Goal: Task Accomplishment & Management: Manage account settings

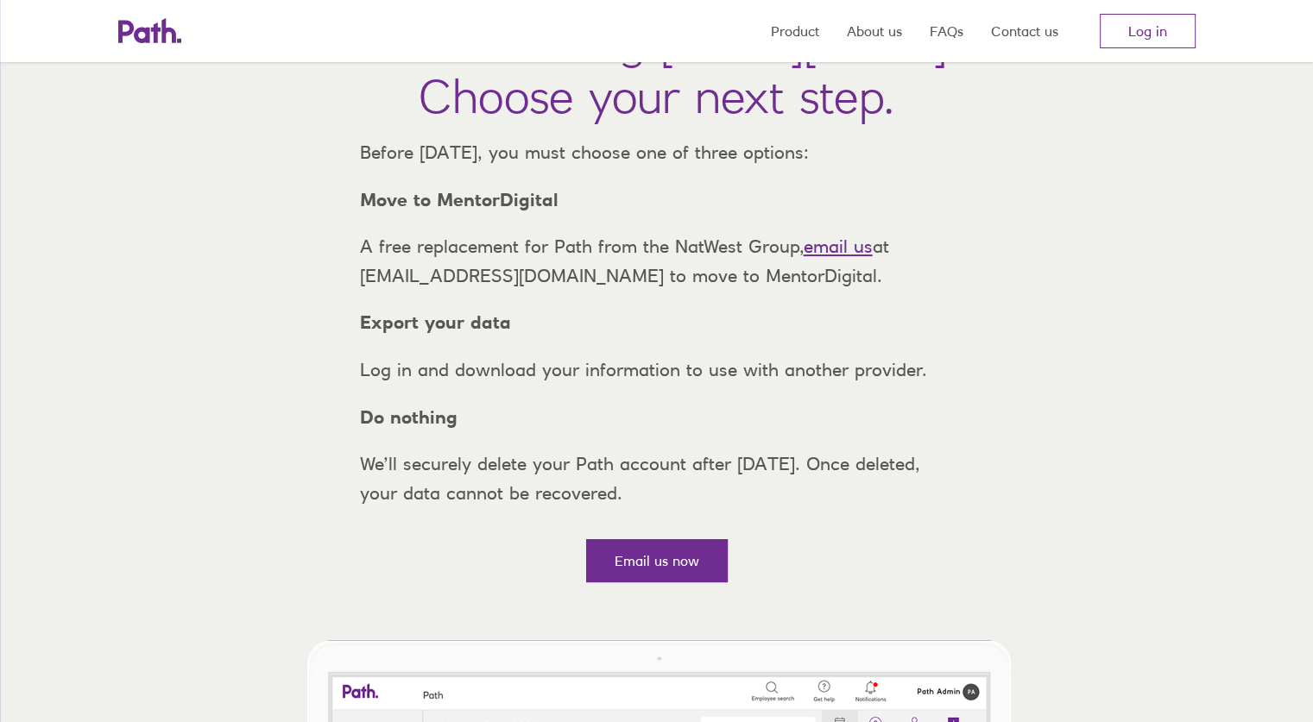
scroll to position [242, 0]
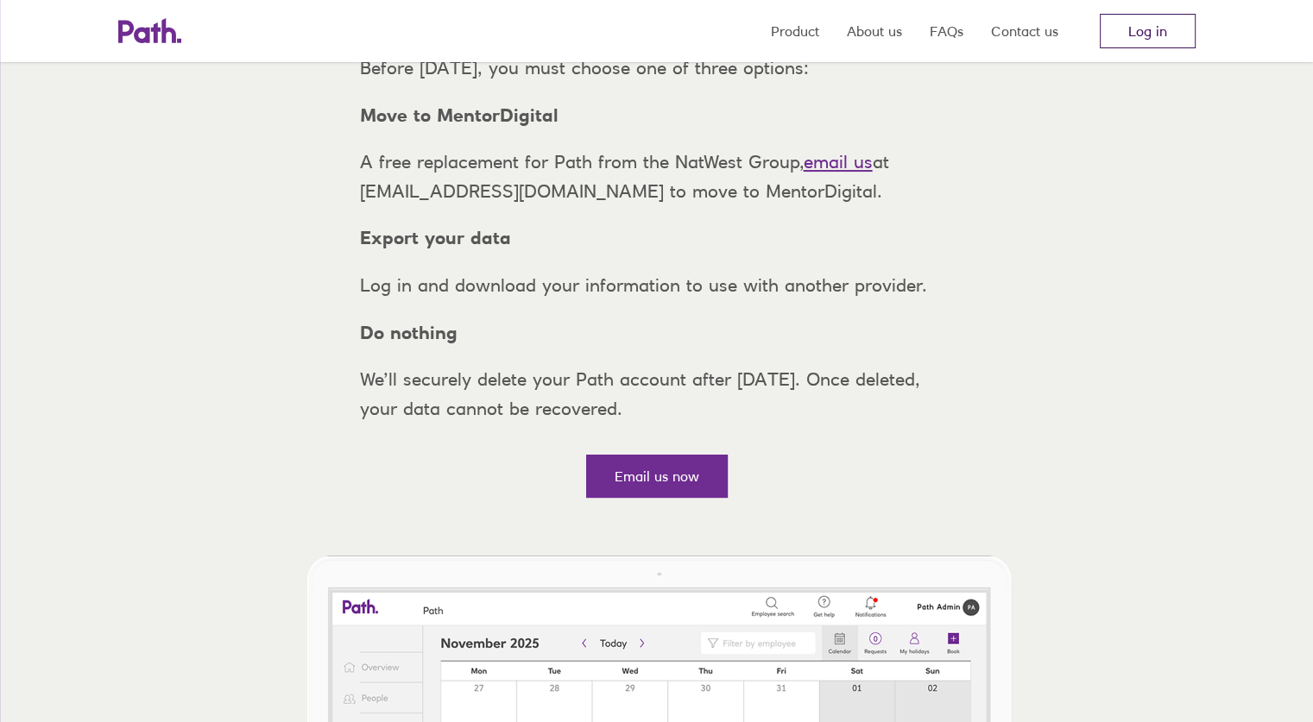
click at [1136, 34] on link "Log in" at bounding box center [1148, 31] width 96 height 35
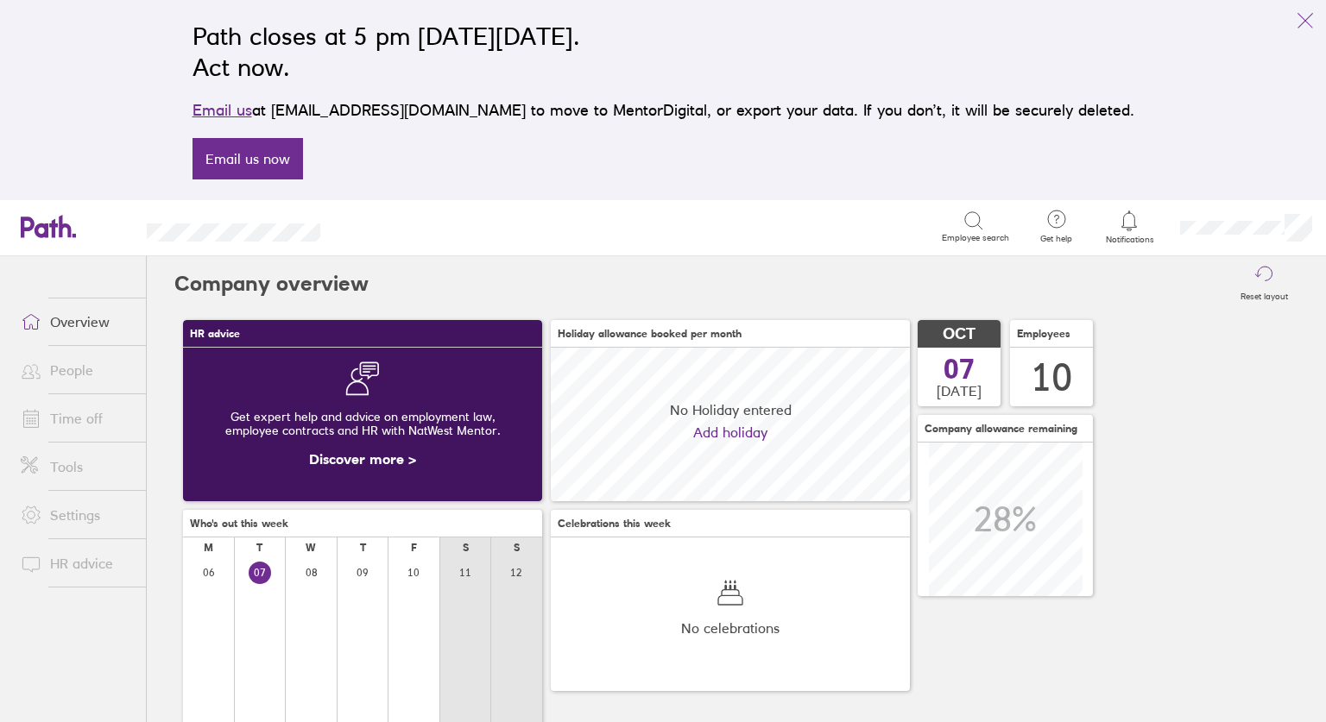
scroll to position [154, 359]
click at [84, 365] on link "People" at bounding box center [76, 370] width 139 height 35
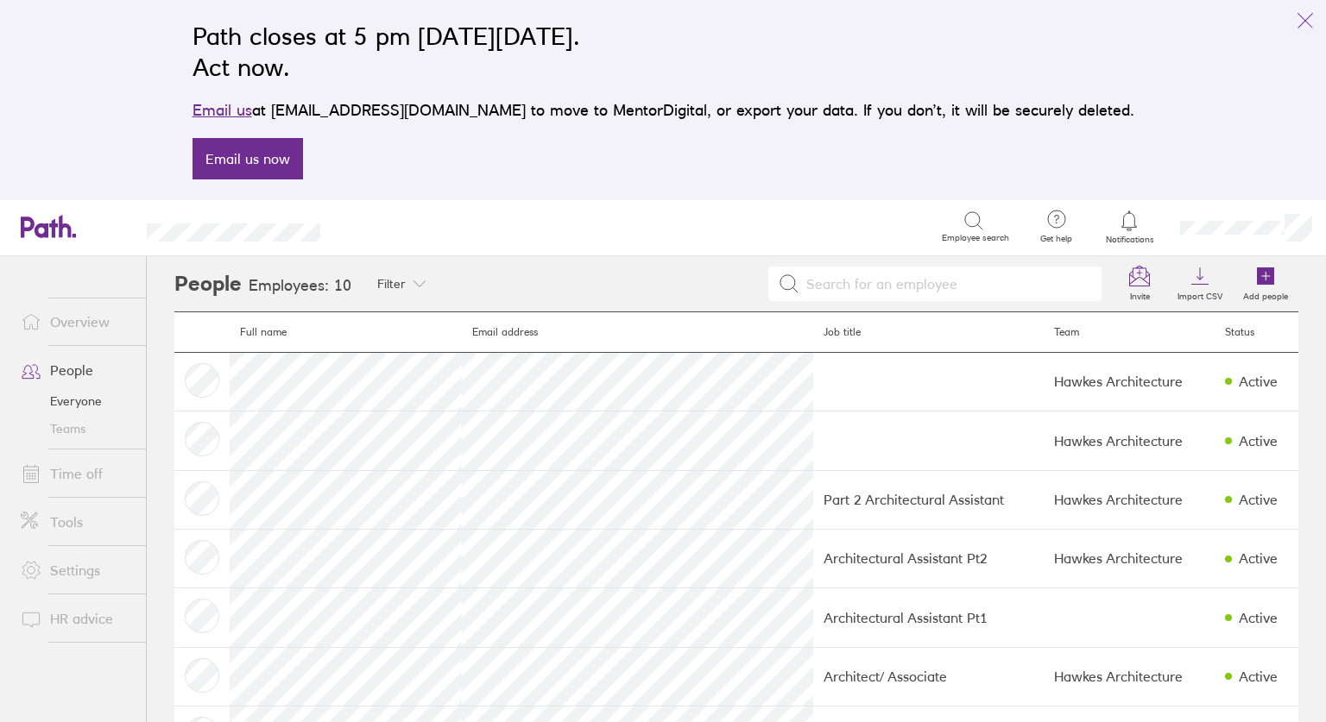
click at [79, 476] on link "Time off" at bounding box center [76, 474] width 139 height 35
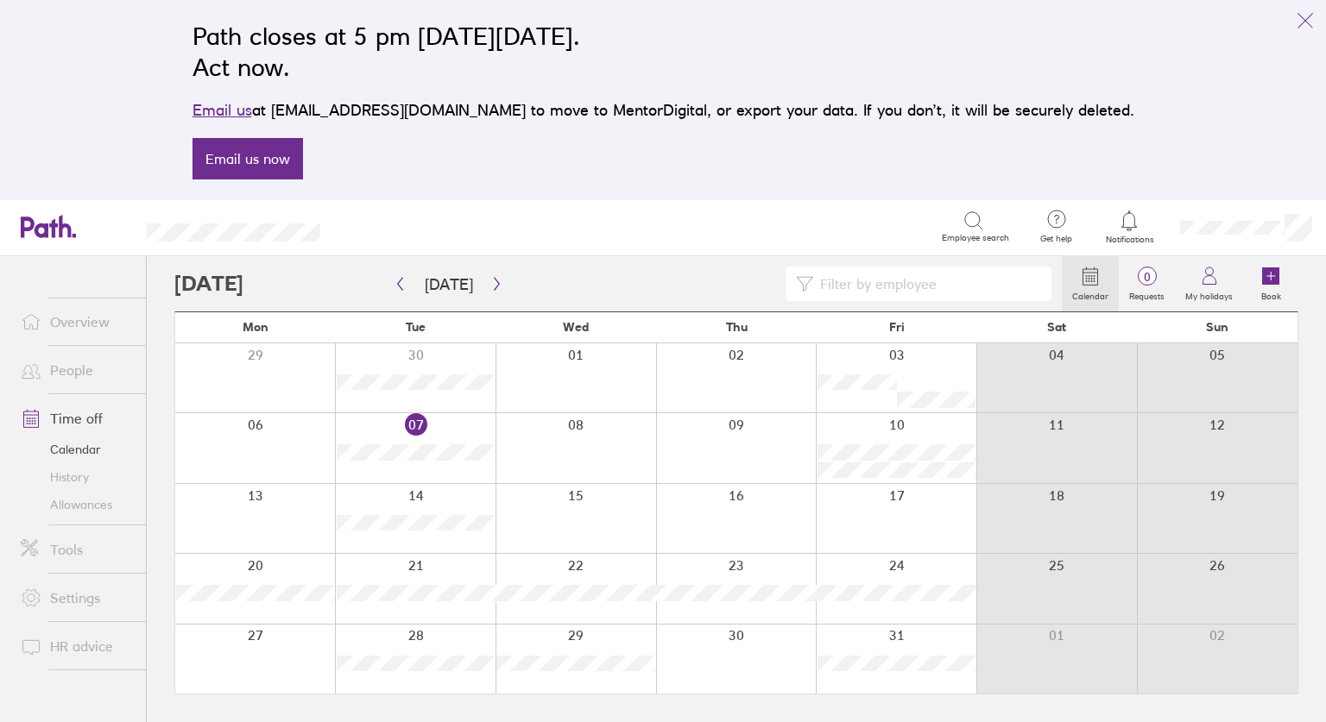
click at [1276, 273] on icon at bounding box center [1270, 276] width 17 height 17
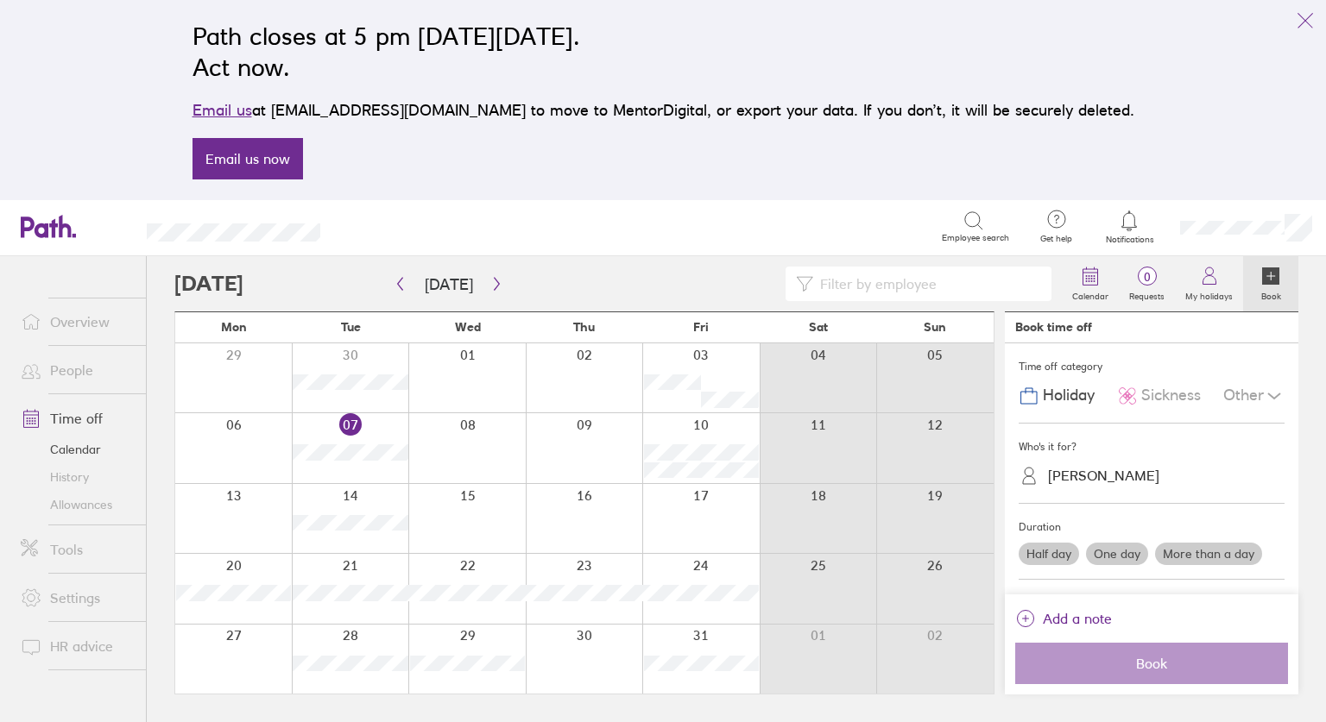
click at [1105, 434] on div "Who's it for?" at bounding box center [1151, 447] width 266 height 26
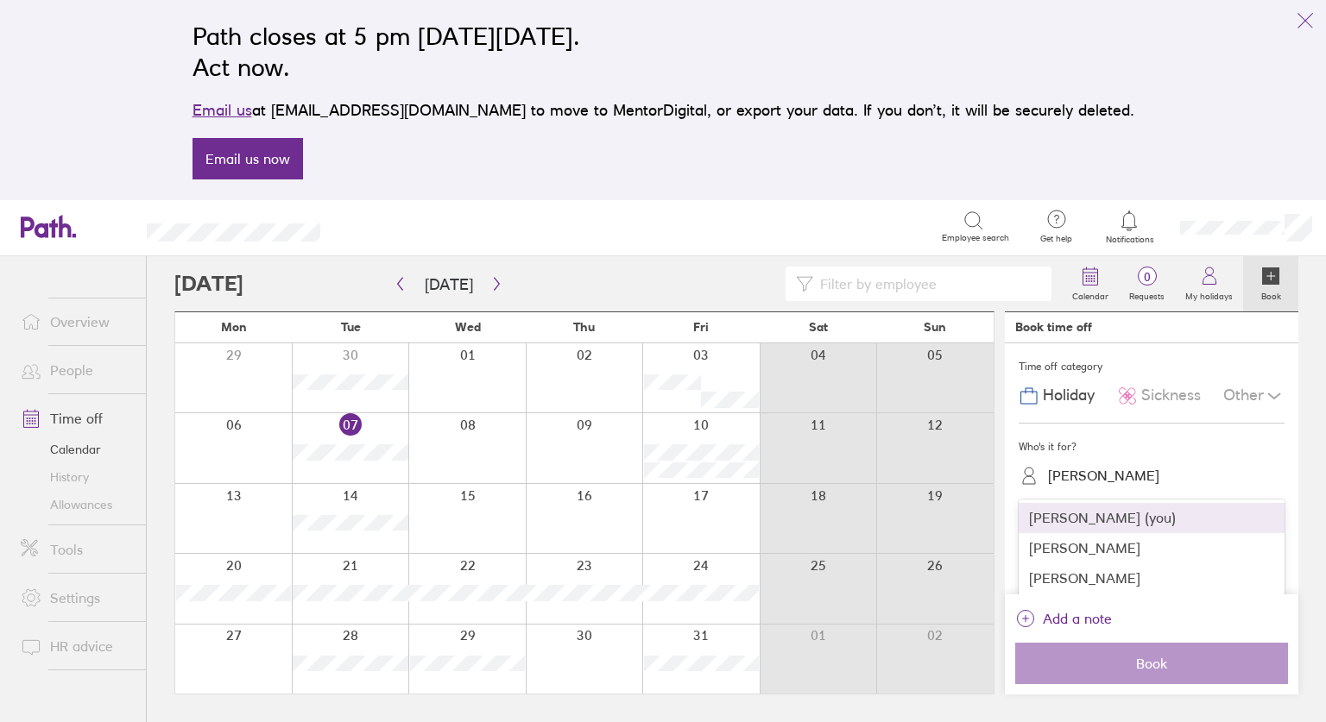
click at [1097, 470] on div "Sophie Hawkes" at bounding box center [1103, 476] width 111 height 16
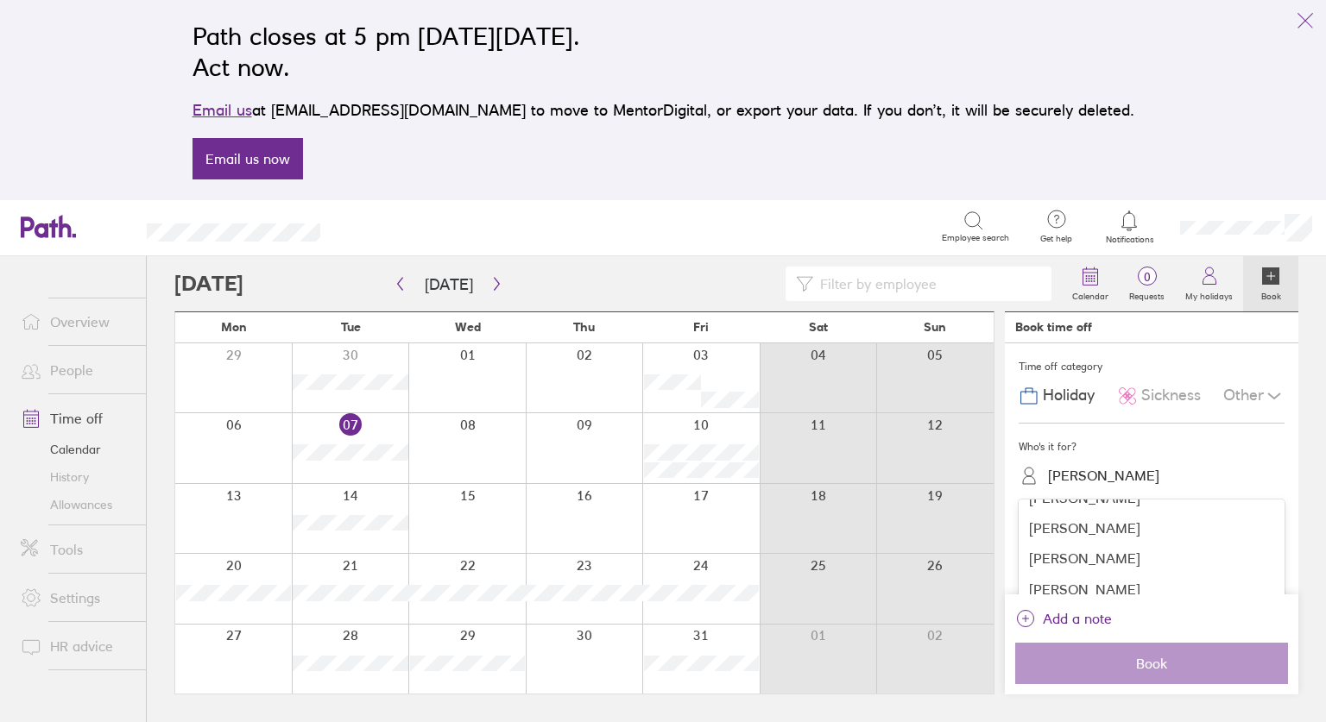
scroll to position [93, 0]
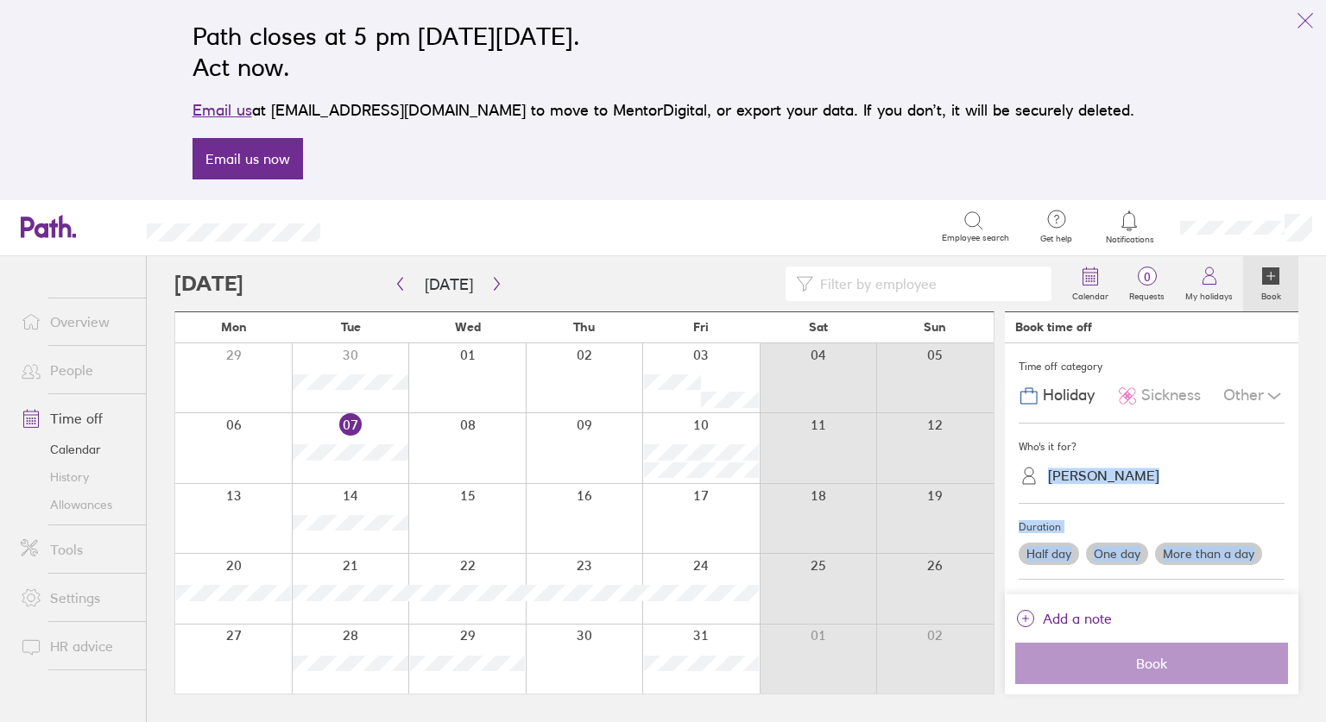
drag, startPoint x: 1285, startPoint y: 613, endPoint x: 1198, endPoint y: 444, distance: 189.5
click at [1198, 444] on div "Time off category Holiday Sickness Other Who's it for? Sophie Hawkes Duration H…" at bounding box center [1151, 469] width 293 height 251
drag, startPoint x: 1198, startPoint y: 444, endPoint x: 1119, endPoint y: 490, distance: 91.6
click at [1119, 490] on div "Sophie Hawkes" at bounding box center [1161, 476] width 245 height 33
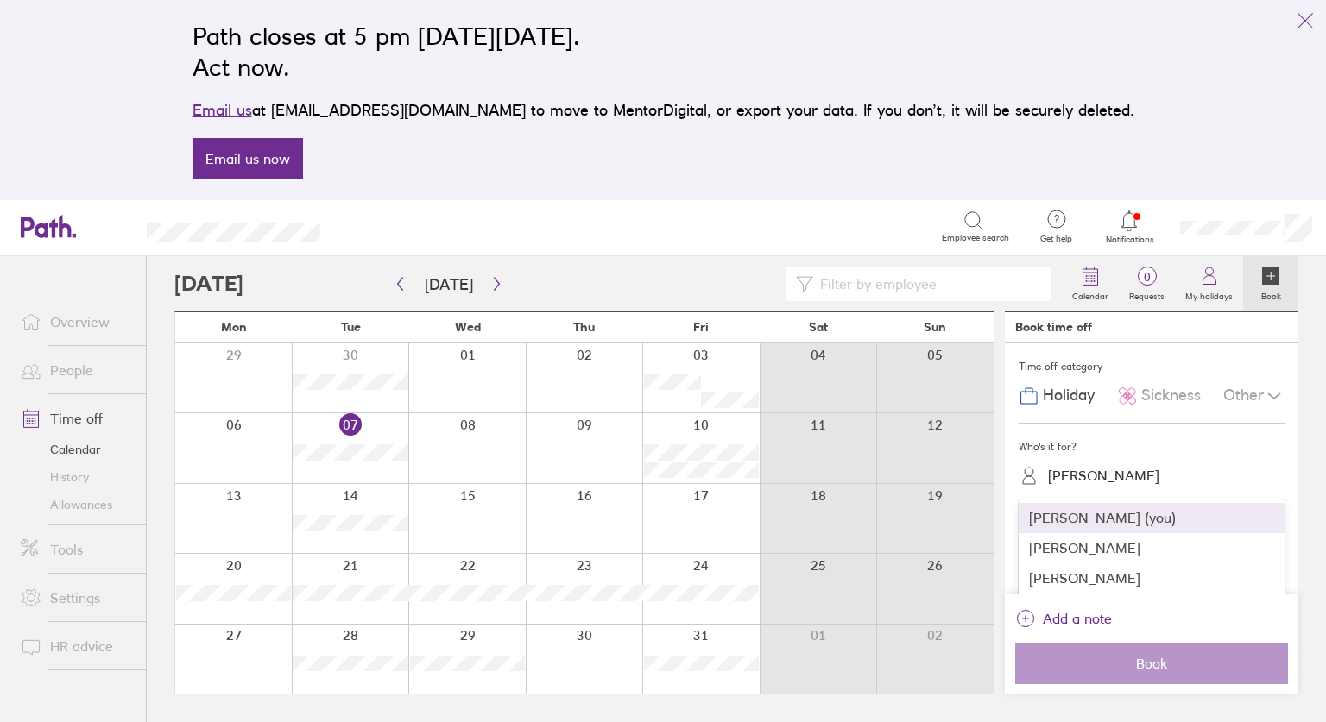
click at [1119, 490] on div "Sophie Hawkes" at bounding box center [1161, 476] width 245 height 33
type input "mi"
click at [1075, 515] on div "Michael Zulueta" at bounding box center [1151, 518] width 266 height 30
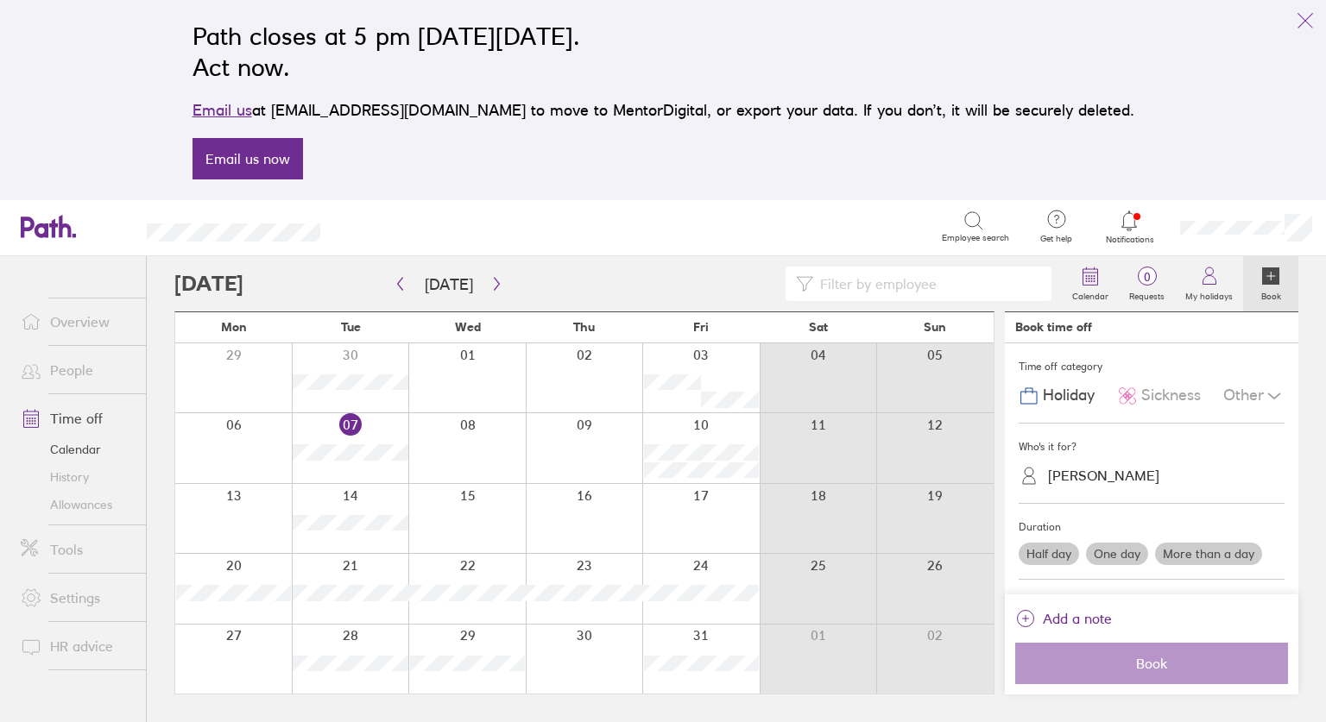
click at [1212, 557] on label "More than a day" at bounding box center [1208, 554] width 107 height 22
click at [0, 0] on input "More than a day" at bounding box center [0, 0] width 0 height 0
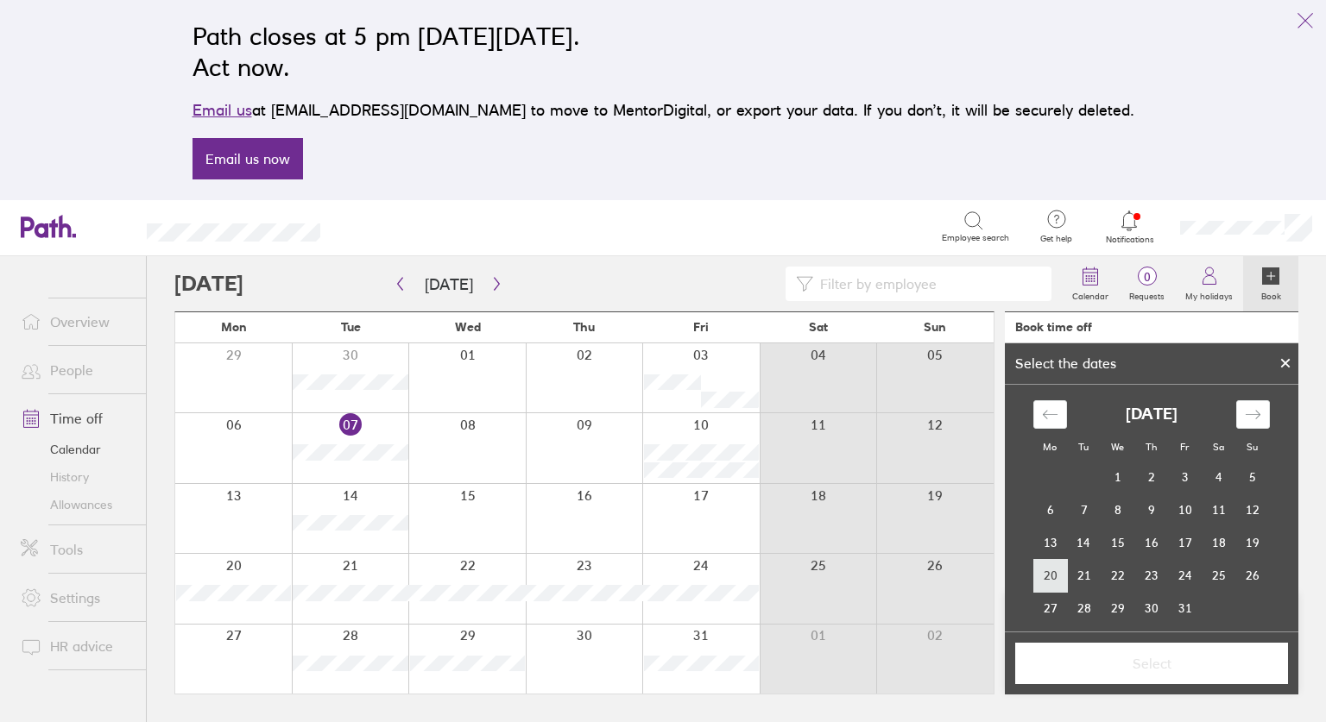
click at [1044, 579] on td "20" at bounding box center [1050, 575] width 34 height 33
click at [1184, 570] on td "24" at bounding box center [1185, 575] width 34 height 33
click at [1164, 668] on span "Select" at bounding box center [1151, 664] width 249 height 16
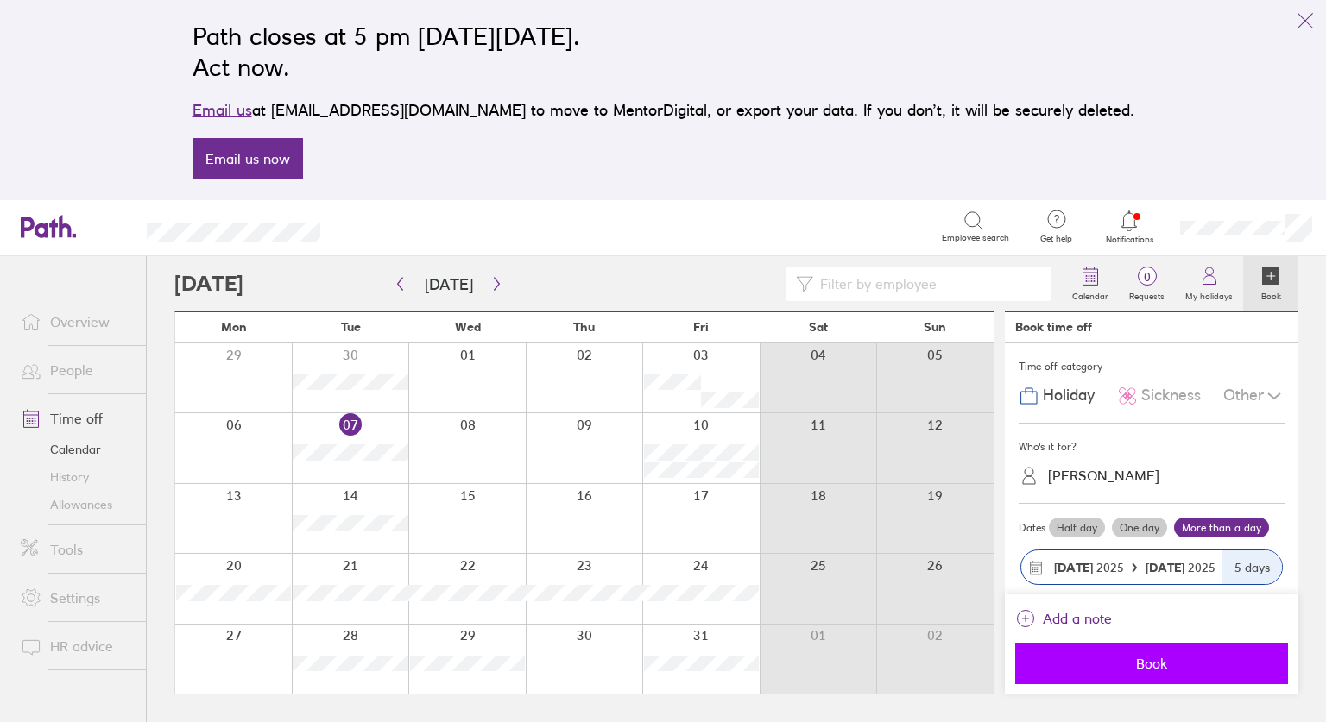
click at [1143, 664] on span "Book" at bounding box center [1151, 664] width 249 height 16
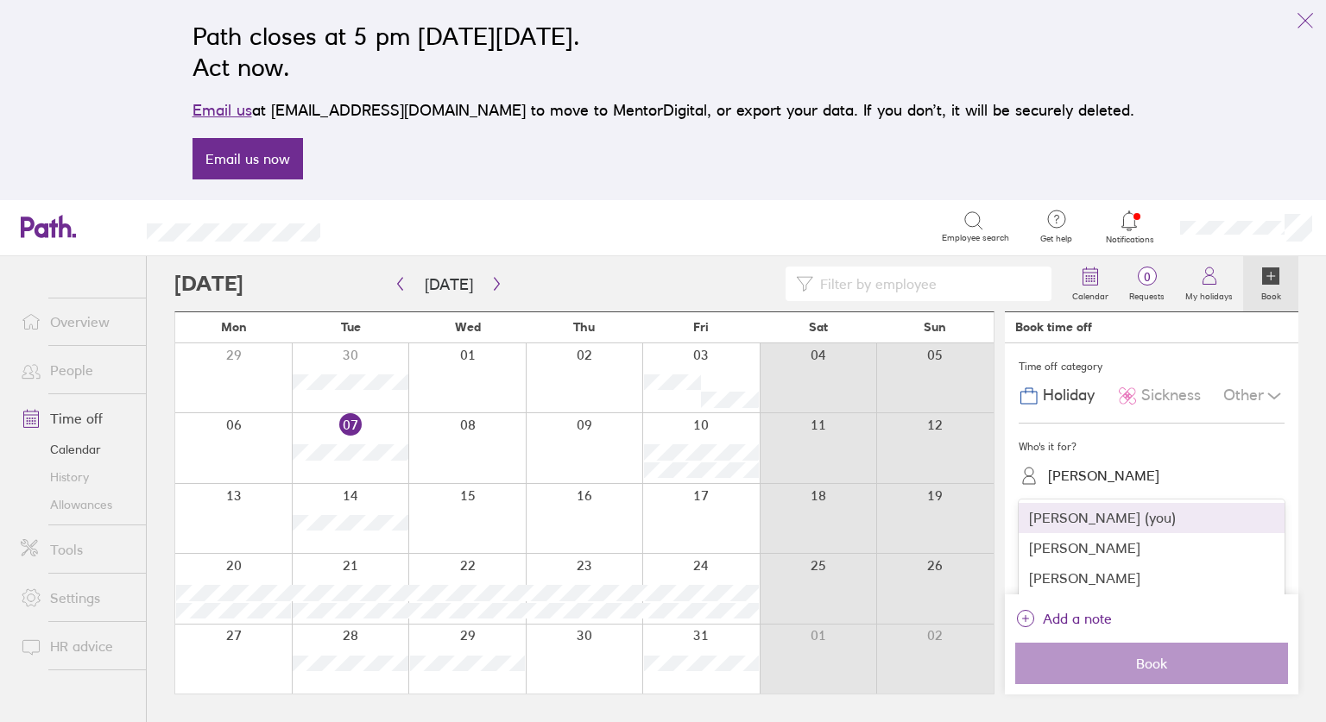
click at [1078, 480] on div "Michael Zulueta" at bounding box center [1103, 476] width 111 height 16
click at [1070, 519] on div "Sophie Hawkes (you)" at bounding box center [1151, 518] width 266 height 30
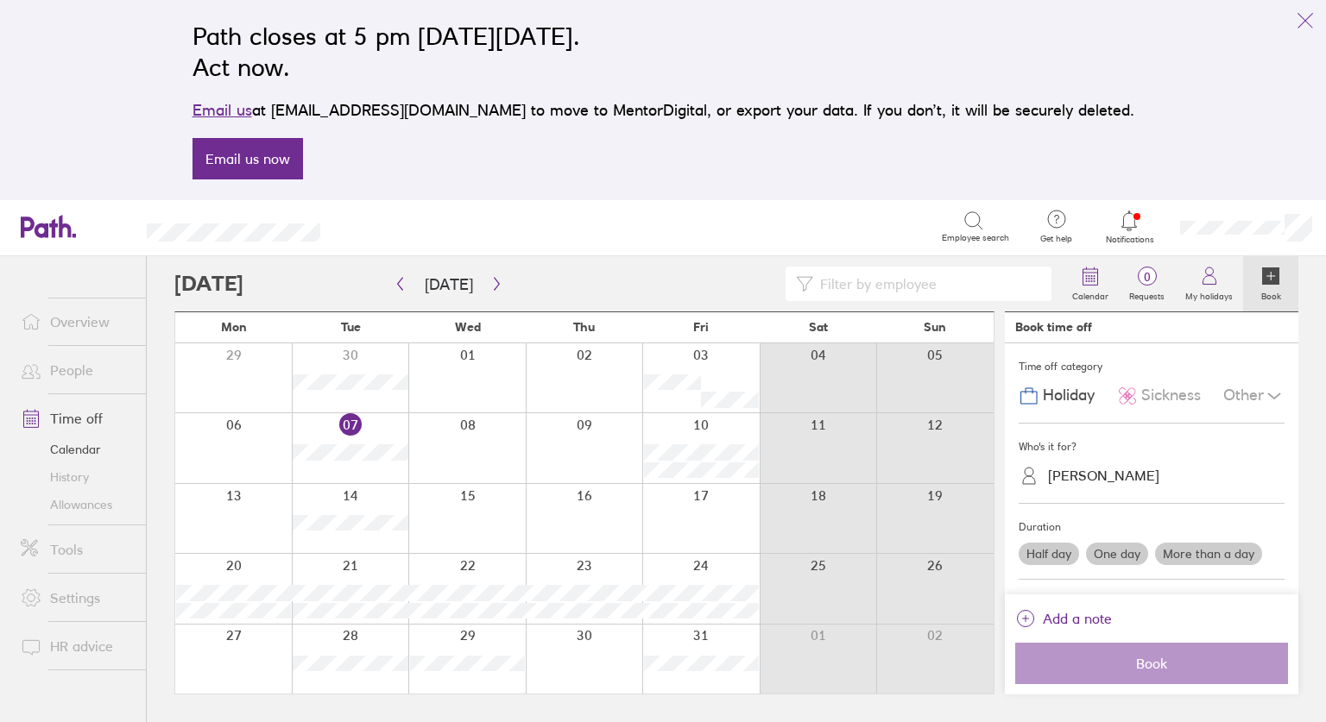
click at [1176, 554] on label "More than a day" at bounding box center [1208, 554] width 107 height 22
click at [0, 0] on input "More than a day" at bounding box center [0, 0] width 0 height 0
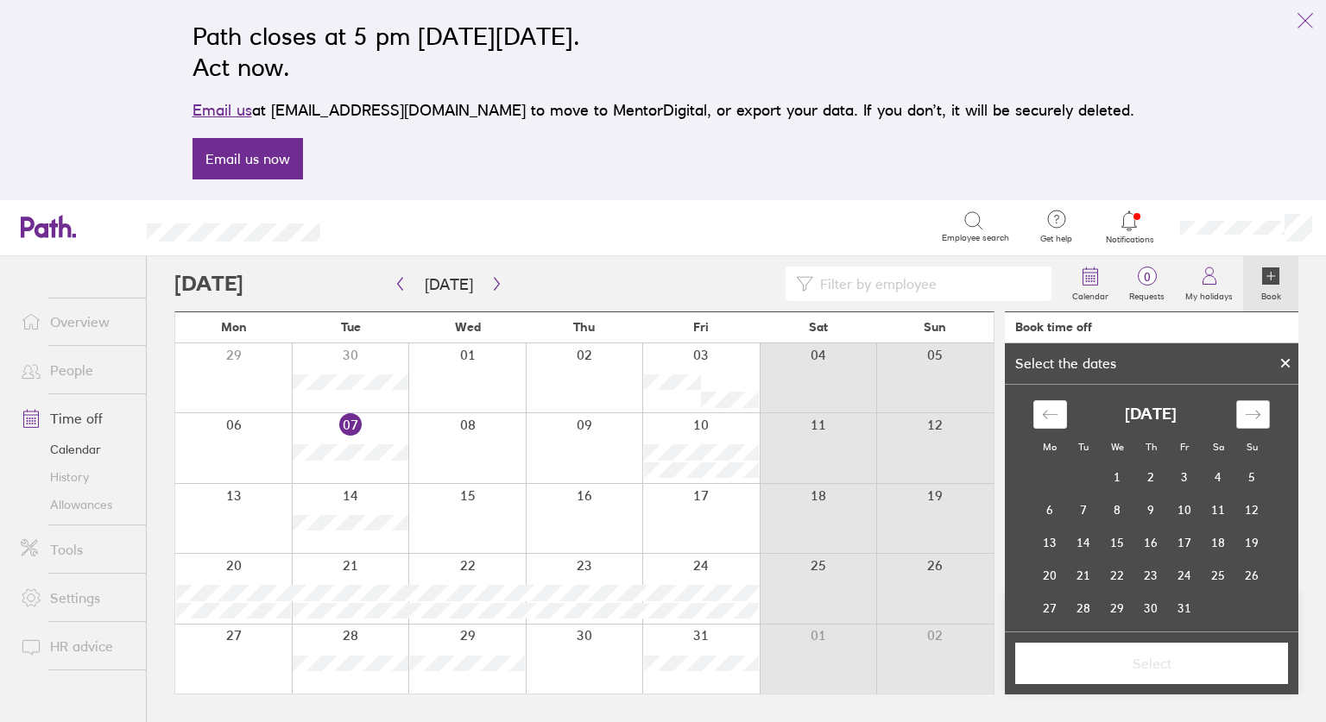
click at [1245, 419] on icon "Move forward to switch to the next month." at bounding box center [1253, 415] width 16 height 16
click at [1044, 504] on td "3" at bounding box center [1050, 510] width 34 height 33
click at [1180, 503] on td "7" at bounding box center [1185, 510] width 34 height 33
click at [1147, 665] on span "Select" at bounding box center [1151, 664] width 249 height 16
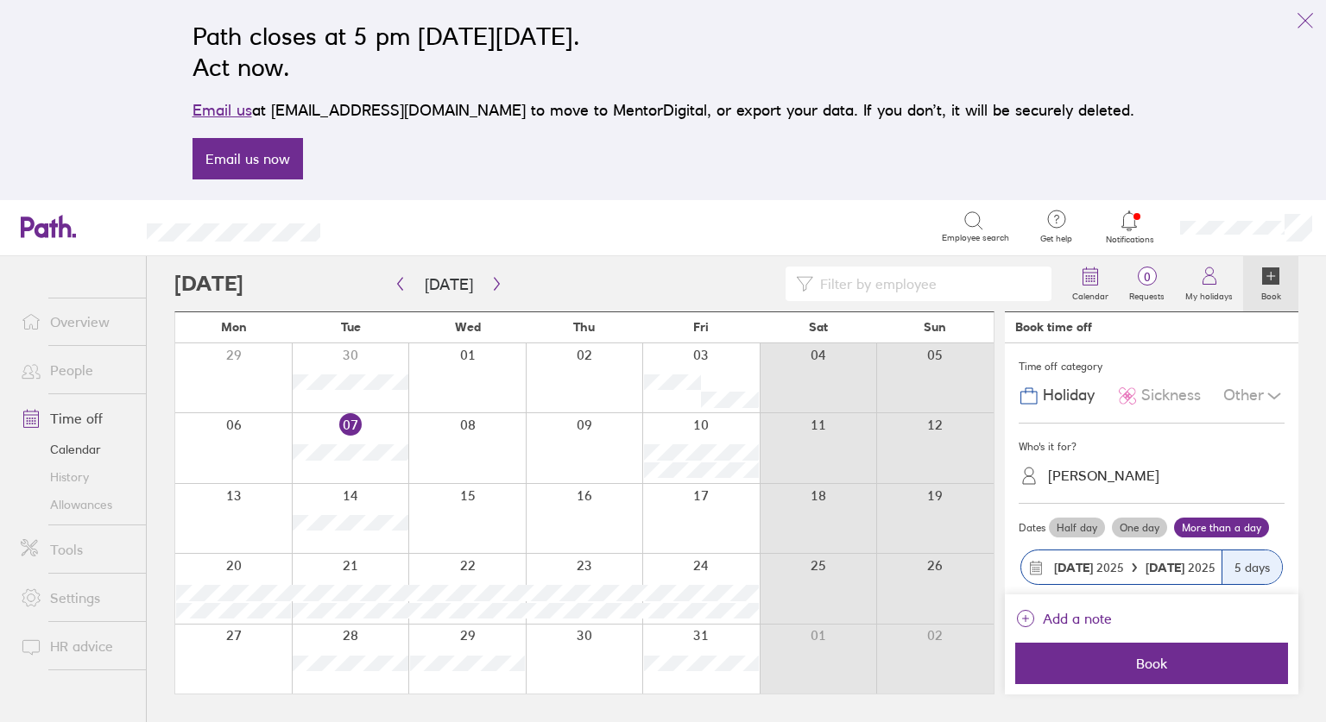
click at [1147, 665] on span "Book" at bounding box center [1151, 664] width 249 height 16
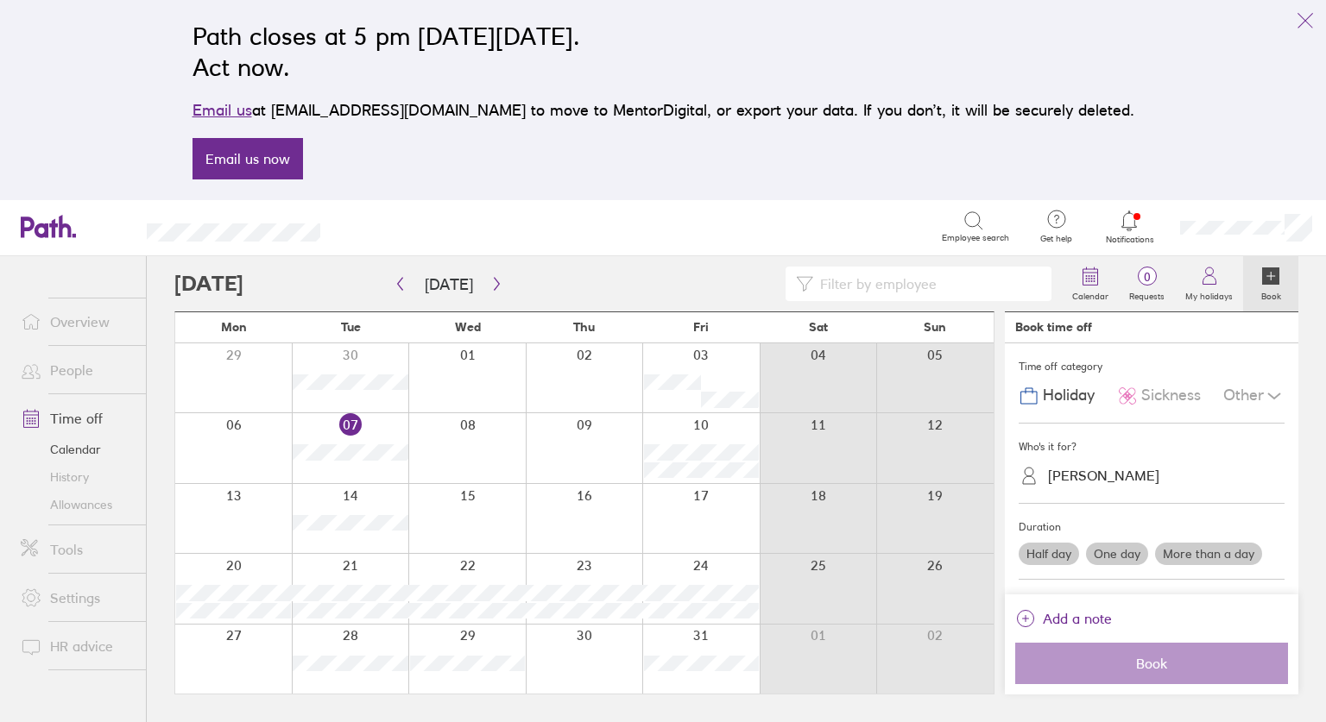
click at [60, 512] on link "Allowances" at bounding box center [76, 505] width 139 height 28
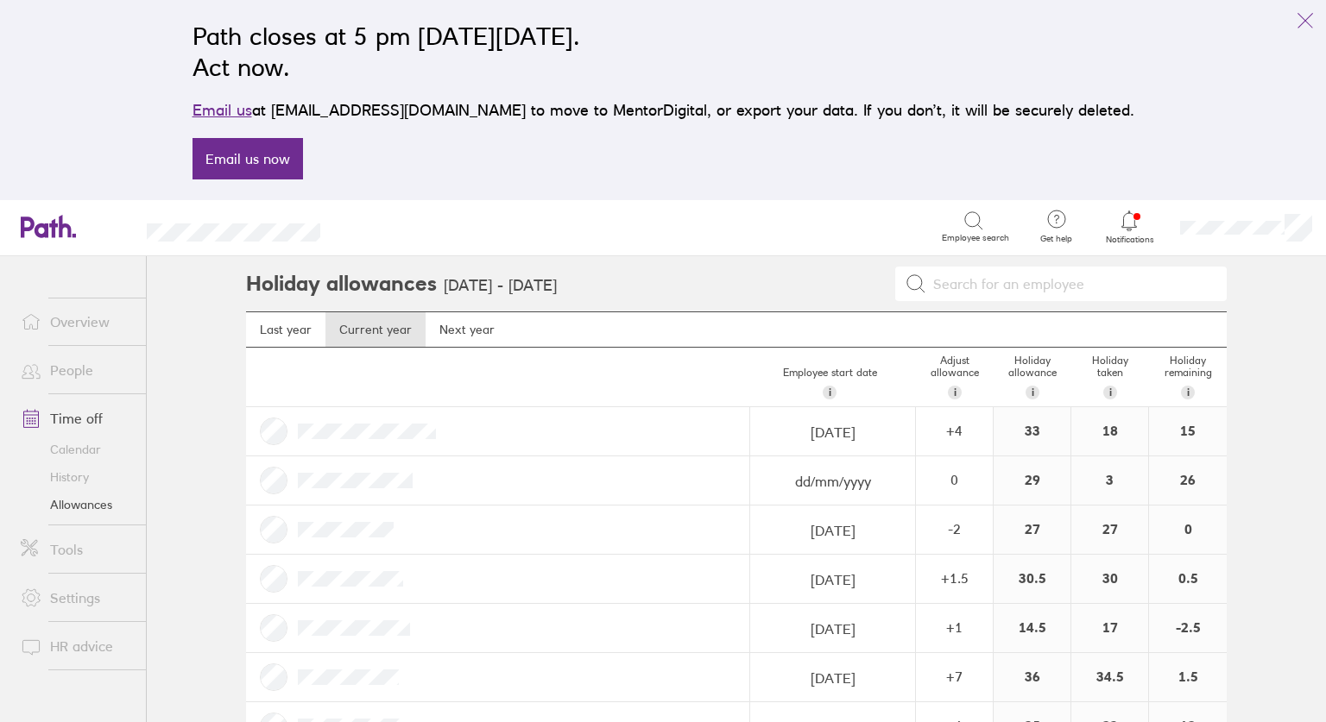
click at [409, 601] on div at bounding box center [498, 579] width 504 height 48
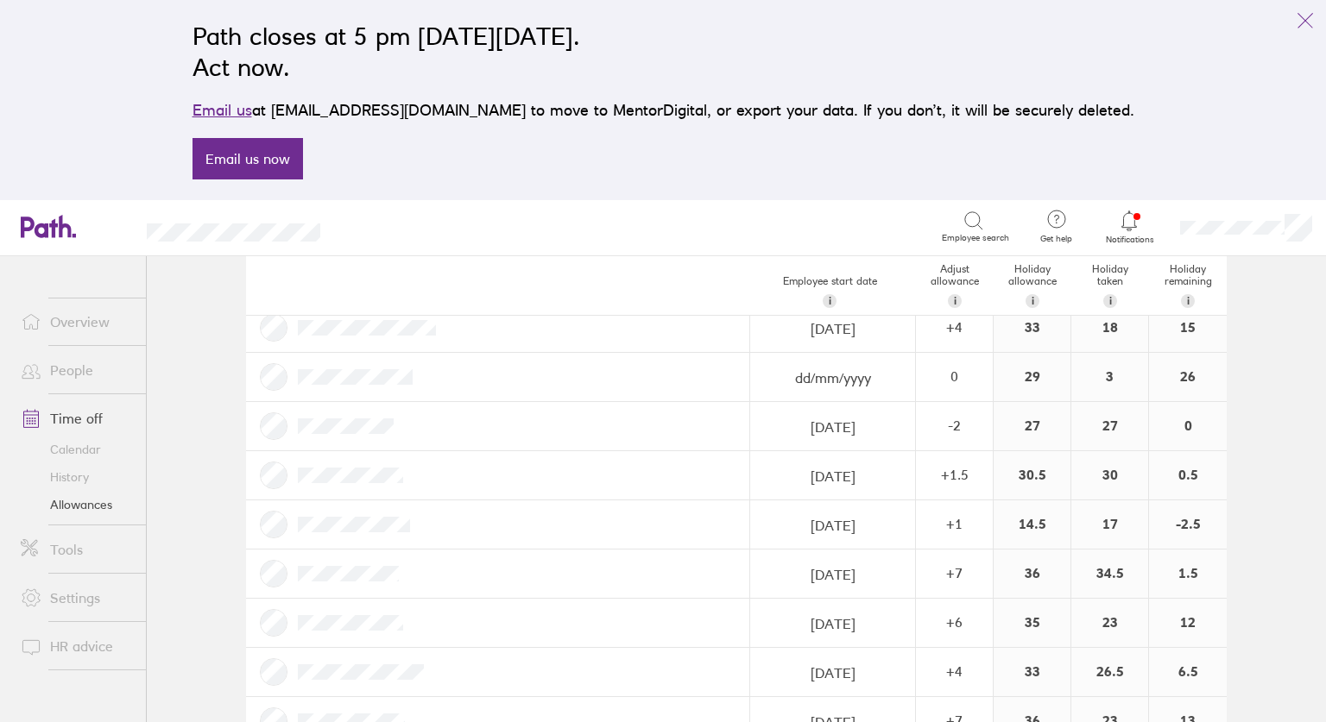
scroll to position [138, 0]
